Goal: Information Seeking & Learning: Learn about a topic

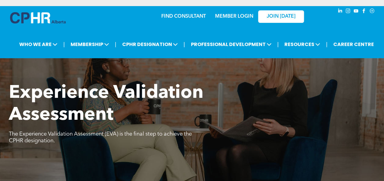
click at [245, 15] on link "MEMBER LOGIN" at bounding box center [234, 16] width 38 height 5
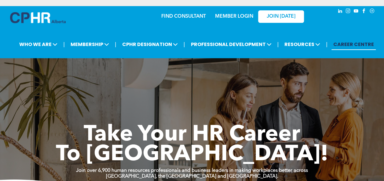
click at [237, 16] on link "MEMBER LOGIN" at bounding box center [234, 16] width 38 height 5
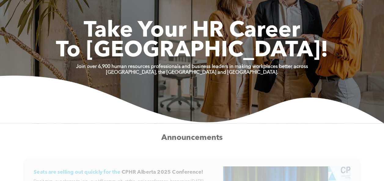
scroll to position [99, 0]
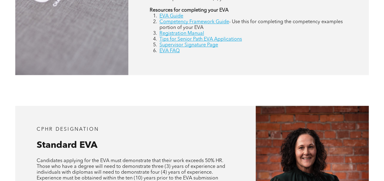
scroll to position [316, 0]
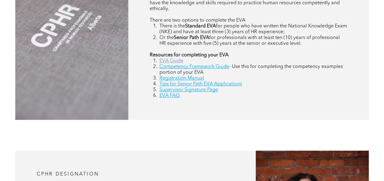
click at [178, 62] on link "EVA Guide" at bounding box center [171, 61] width 24 height 5
click at [183, 68] on link "Competency Framework Guide" at bounding box center [194, 66] width 70 height 5
